Goal: Task Accomplishment & Management: Manage account settings

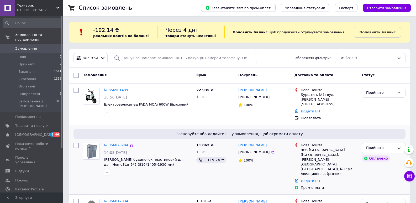
click at [150, 159] on span "[PERSON_NAME] будиночок пластиковий для дачі HomeStar 5*3 (810*1405*1930 мм) го…" at bounding box center [144, 166] width 81 height 19
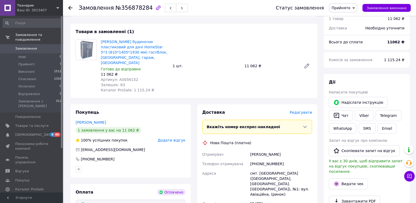
scroll to position [26, 0]
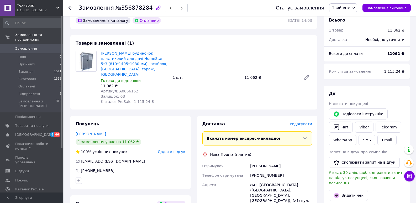
click at [125, 89] on span "Артикул: А0056152" at bounding box center [120, 91] width 38 height 4
copy span "А0056152"
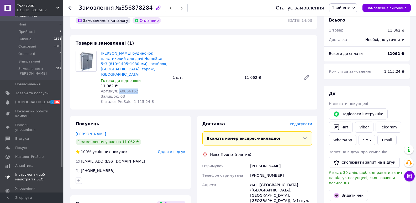
scroll to position [52, 0]
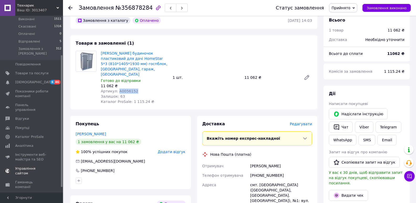
click at [40, 166] on span "Управління сайтом" at bounding box center [31, 170] width 33 height 9
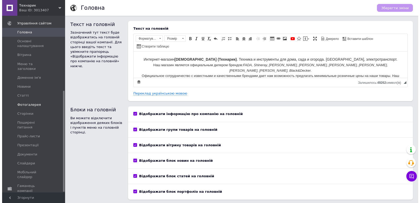
scroll to position [131, 0]
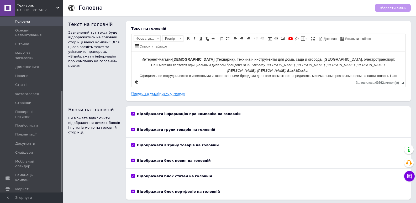
click at [29, 195] on span "Налаштування" at bounding box center [28, 197] width 27 height 5
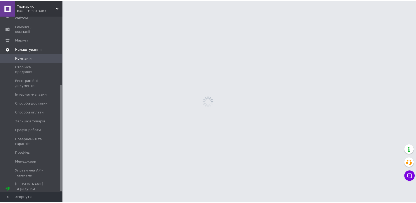
scroll to position [114, 0]
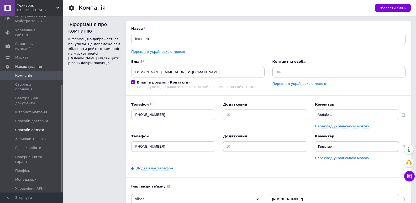
click at [30, 128] on span "Способи оплати" at bounding box center [29, 130] width 29 height 5
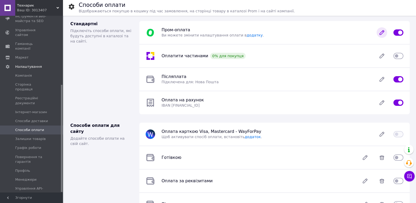
click at [381, 31] on icon at bounding box center [381, 32] width 10 height 10
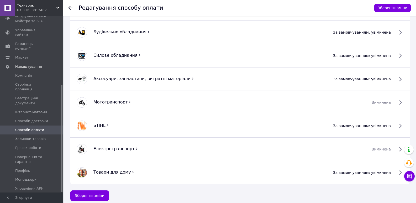
scroll to position [248, 0]
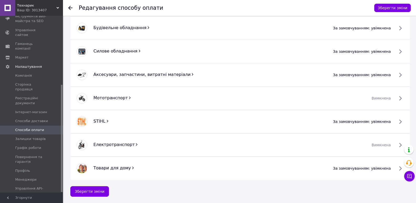
click at [118, 145] on span "Електротранспорт" at bounding box center [113, 144] width 41 height 5
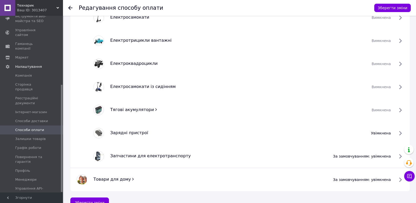
scroll to position [502, 0]
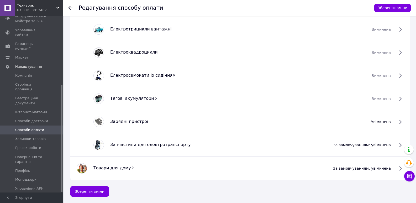
click at [391, 145] on span "за замовчуванням: увімкнена" at bounding box center [362, 144] width 58 height 5
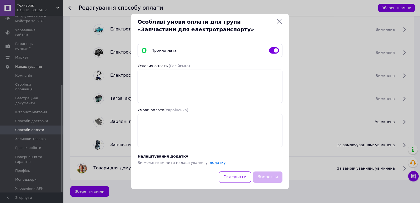
click at [309, 79] on div "Особливі умови оплати для групи «Запчастини для електротранспорту» Пром-оплата …" at bounding box center [210, 101] width 420 height 203
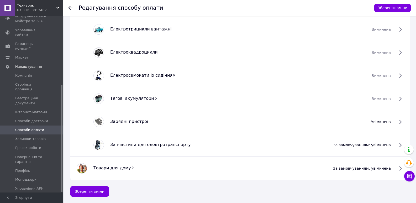
click at [132, 123] on span "Зарядні пристрої" at bounding box center [129, 121] width 38 height 5
click at [372, 146] on span "за замовчуванням: увімкнена" at bounding box center [362, 144] width 58 height 5
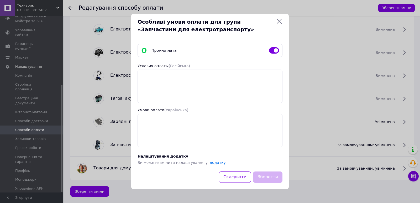
click at [273, 51] on input "checkbox" at bounding box center [274, 50] width 10 height 5
checkbox input "false"
click at [265, 178] on button "Зберегти" at bounding box center [267, 176] width 29 height 11
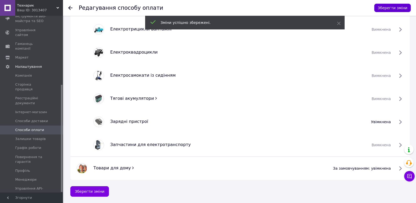
click at [393, 6] on button "Зберегти зміни" at bounding box center [392, 8] width 36 height 8
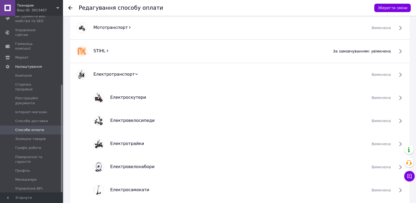
click at [118, 72] on span "Електротранспорт" at bounding box center [113, 74] width 41 height 5
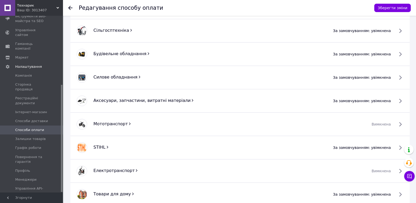
scroll to position [248, 0]
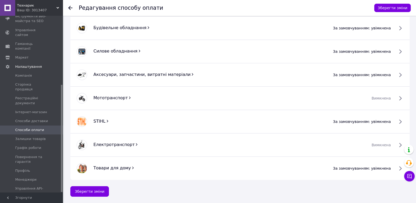
click at [112, 99] on span "Мототранспорт" at bounding box center [110, 97] width 34 height 5
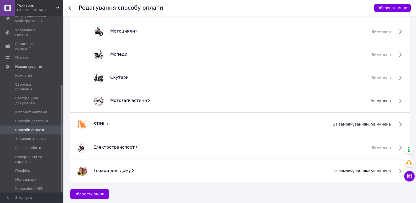
scroll to position [386, 0]
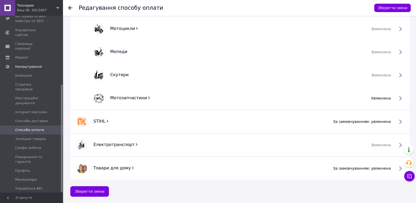
click at [387, 8] on button "Зберегти зміни" at bounding box center [392, 8] width 36 height 8
